Goal: Task Accomplishment & Management: Use online tool/utility

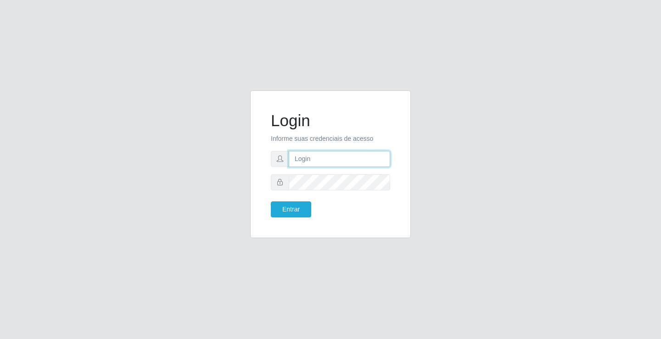
click at [311, 164] on input "text" at bounding box center [339, 159] width 101 height 16
type input "[PERSON_NAME]"
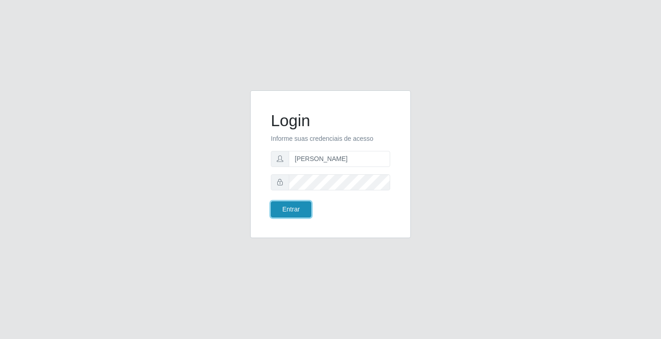
click at [293, 211] on button "Entrar" at bounding box center [291, 209] width 40 height 16
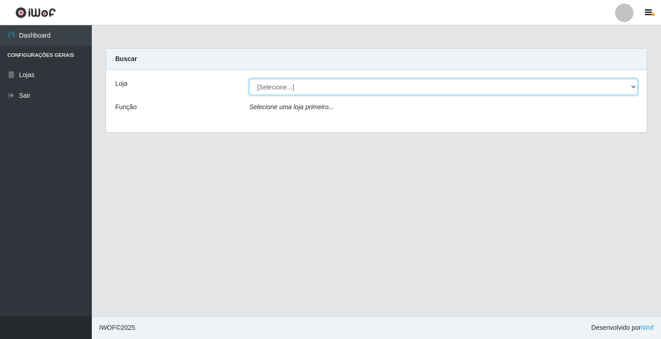
click at [284, 85] on select "[Selecione...] Ideal - Conceição" at bounding box center [443, 87] width 388 height 16
select select "231"
click at [249, 79] on select "[Selecione...] Ideal - Conceição" at bounding box center [443, 87] width 388 height 16
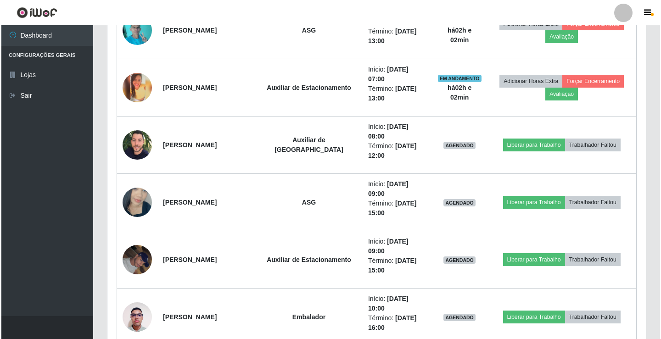
scroll to position [413, 0]
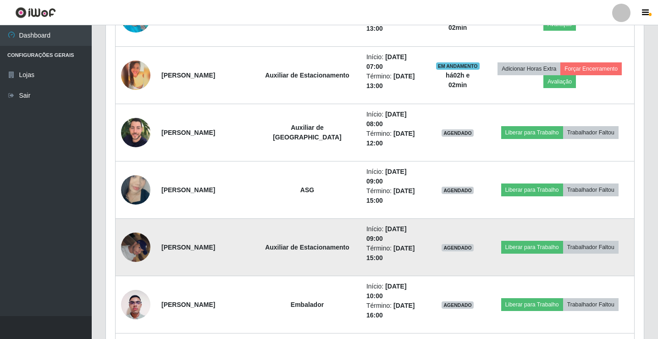
click at [129, 243] on img at bounding box center [135, 247] width 29 height 39
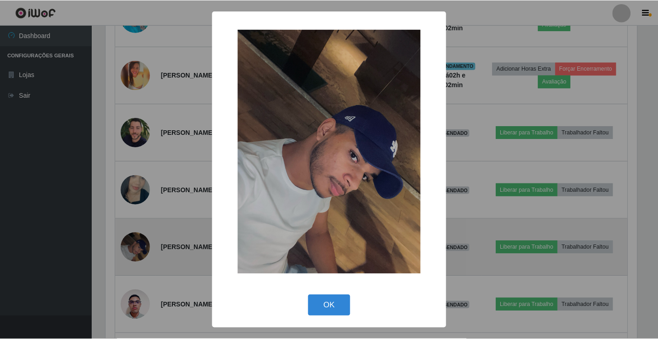
scroll to position [190, 534]
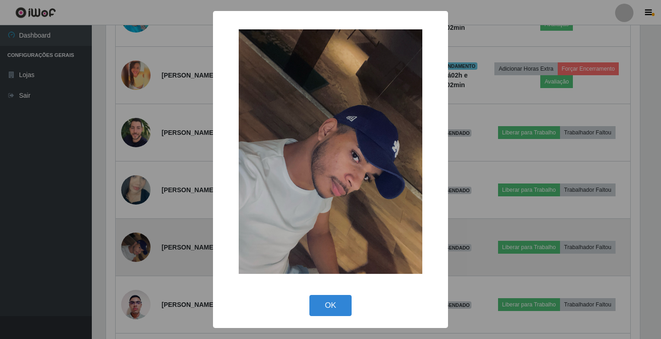
click at [129, 243] on div "× OK Cancel" at bounding box center [330, 169] width 661 height 339
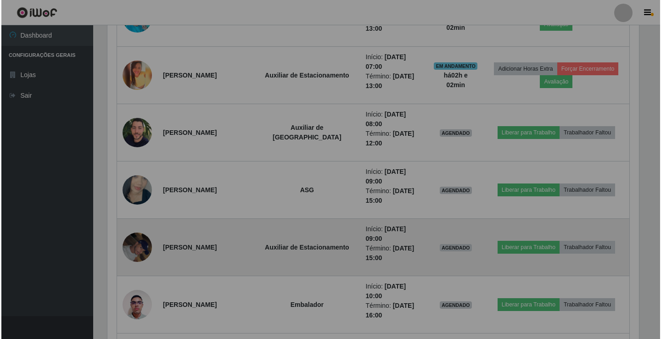
scroll to position [190, 538]
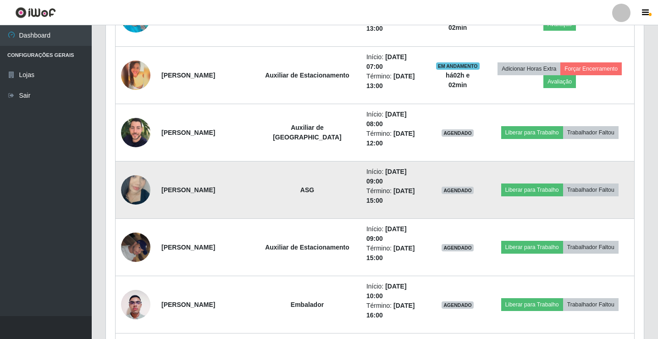
click at [137, 190] on img at bounding box center [135, 190] width 29 height 52
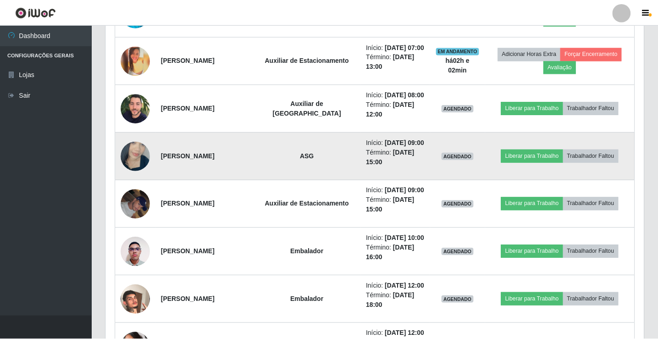
scroll to position [190, 534]
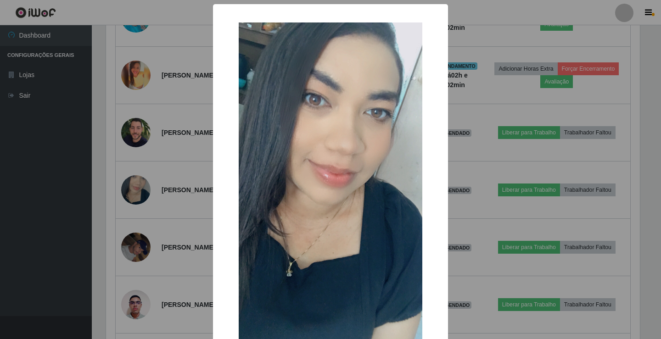
click at [243, 204] on img at bounding box center [330, 185] width 183 height 326
click at [82, 200] on div "× OK Cancel" at bounding box center [330, 169] width 661 height 339
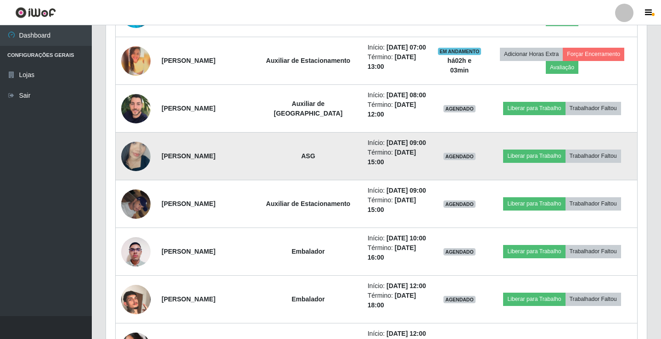
scroll to position [190, 538]
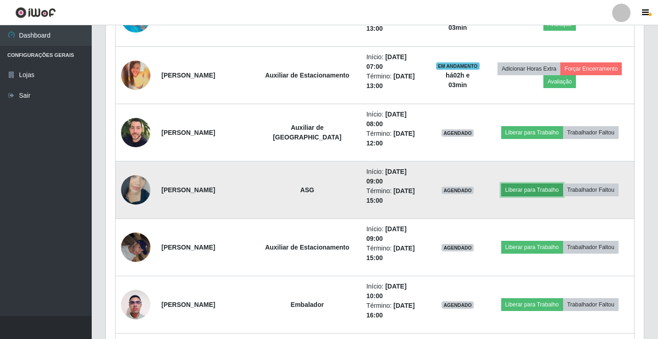
click at [521, 190] on button "Liberar para Trabalho" at bounding box center [532, 189] width 62 height 13
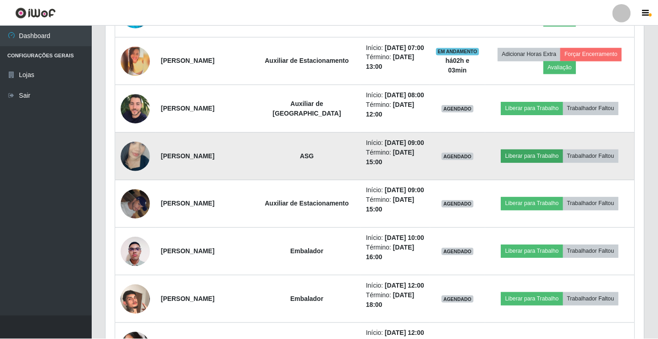
scroll to position [190, 534]
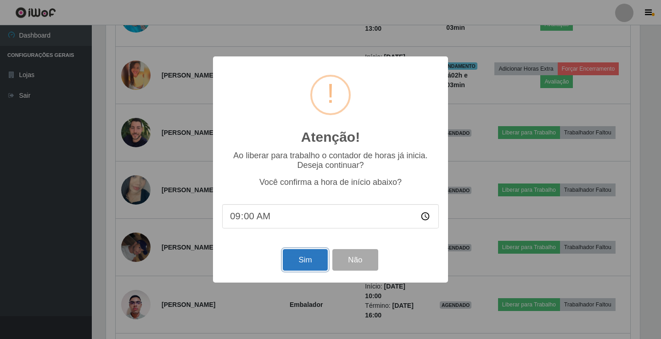
click at [307, 252] on button "Sim" at bounding box center [305, 260] width 44 height 22
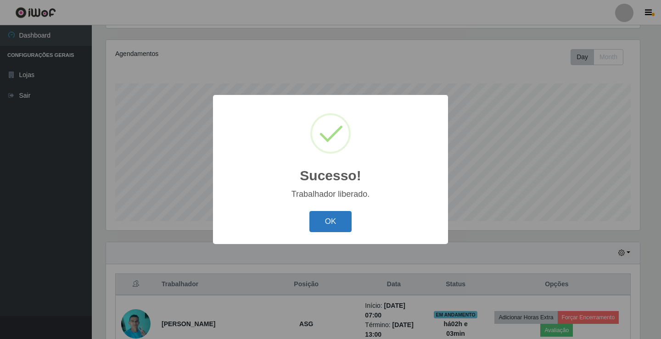
click at [330, 223] on button "OK" at bounding box center [330, 222] width 43 height 22
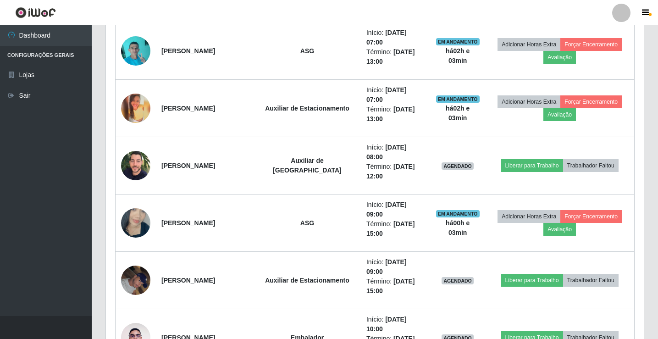
scroll to position [382, 0]
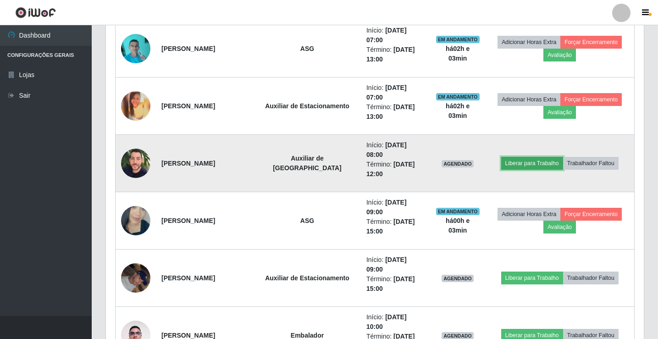
click at [534, 169] on button "Liberar para Trabalho" at bounding box center [532, 163] width 62 height 13
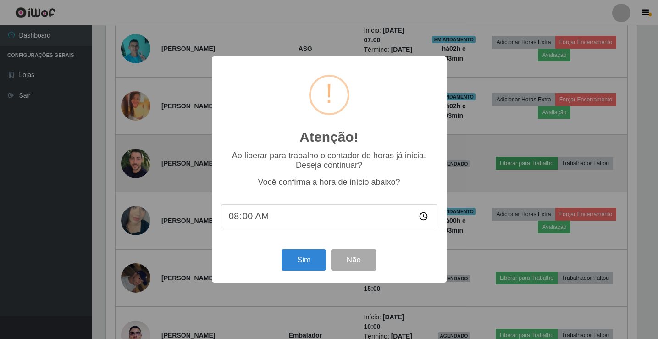
scroll to position [190, 534]
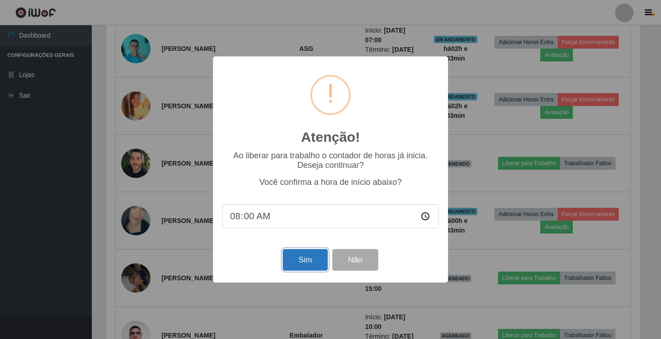
click at [307, 253] on button "Sim" at bounding box center [305, 260] width 44 height 22
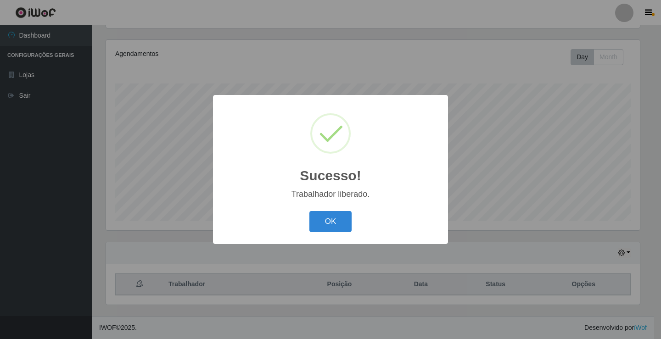
click at [328, 225] on button "OK" at bounding box center [330, 222] width 43 height 22
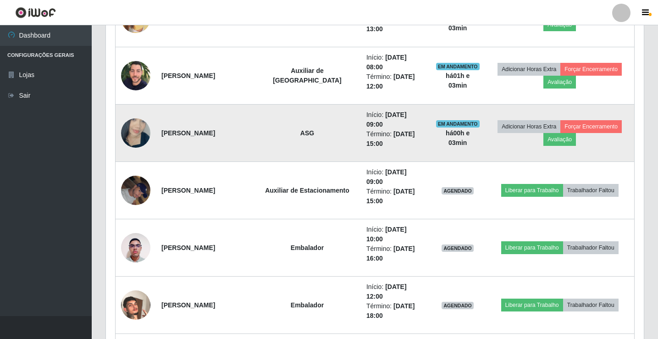
scroll to position [474, 0]
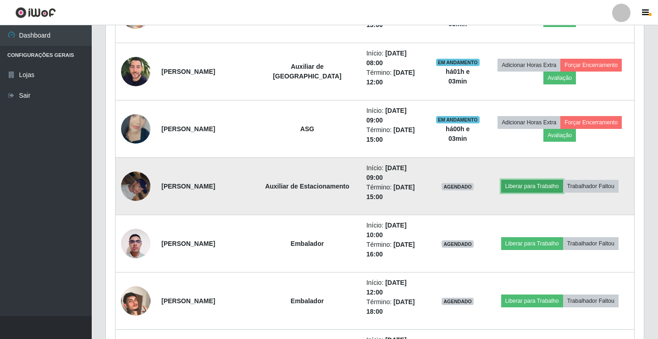
click at [526, 189] on button "Liberar para Trabalho" at bounding box center [532, 186] width 62 height 13
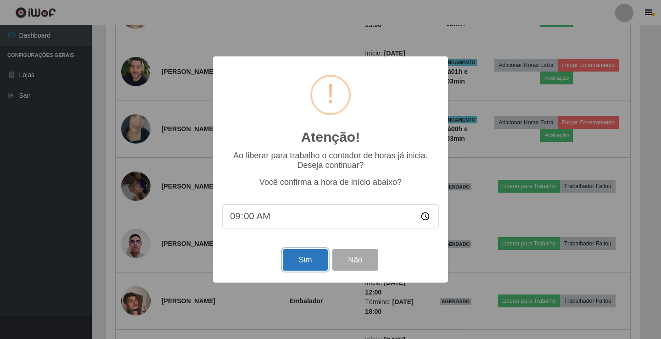
click at [300, 262] on button "Sim" at bounding box center [305, 260] width 44 height 22
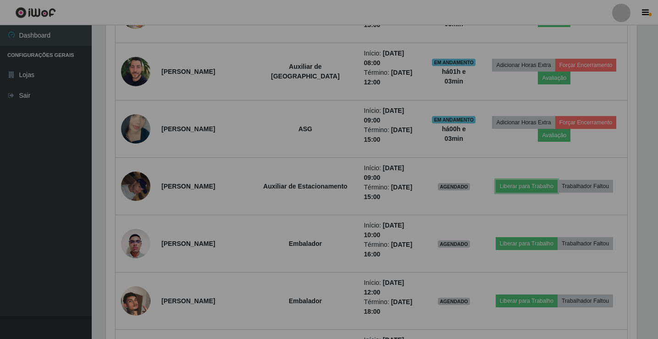
scroll to position [458545, 458198]
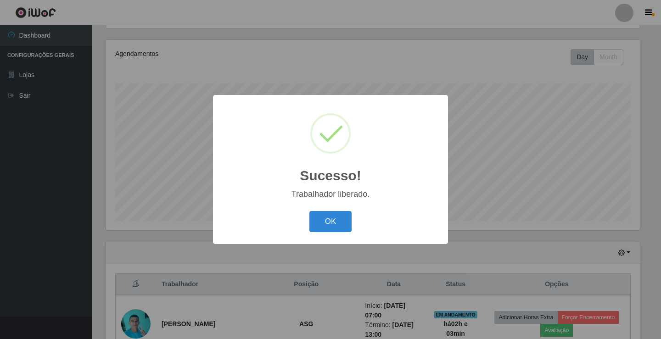
click at [337, 234] on div "OK Cancel" at bounding box center [330, 221] width 217 height 26
click at [345, 231] on button "OK" at bounding box center [330, 222] width 43 height 22
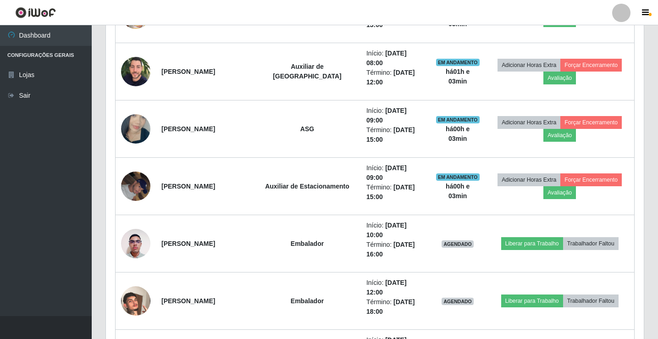
click at [617, 13] on div at bounding box center [621, 13] width 18 height 18
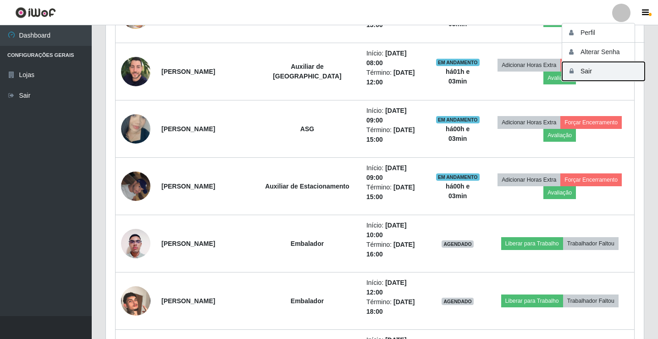
click at [608, 68] on button "Sair" at bounding box center [603, 71] width 83 height 19
